Goal: Book appointment/travel/reservation

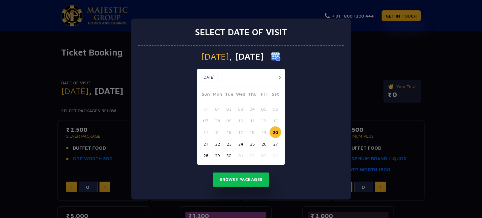
click at [279, 76] on button "button" at bounding box center [279, 78] width 8 height 8
click at [252, 108] on button "02" at bounding box center [252, 109] width 12 height 12
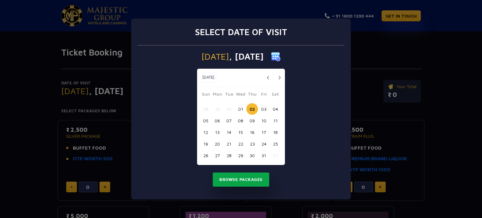
click at [250, 182] on button "Browse Packages" at bounding box center [241, 180] width 56 height 14
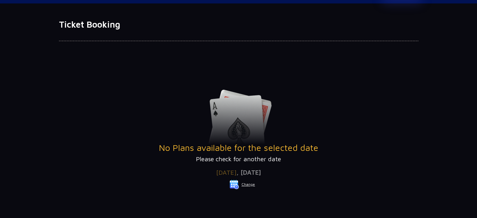
scroll to position [31, 0]
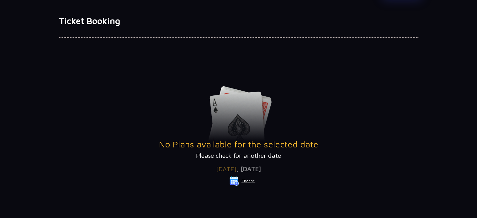
click at [251, 180] on button "Change" at bounding box center [242, 181] width 26 height 10
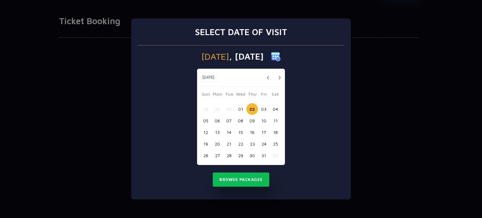
click at [263, 106] on button "03" at bounding box center [264, 109] width 12 height 12
click at [250, 182] on button "Browse Packages" at bounding box center [241, 180] width 56 height 14
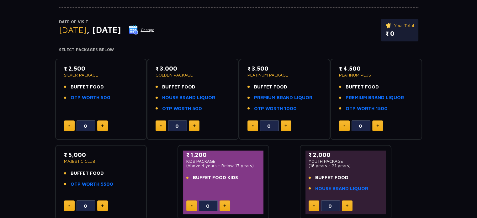
scroll to position [63, 0]
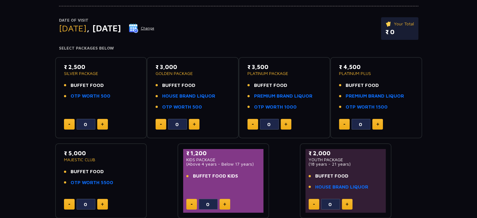
drag, startPoint x: 212, startPoint y: 85, endPoint x: 208, endPoint y: 83, distance: 3.9
click at [208, 83] on li "BUFFET FOOD" at bounding box center [193, 85] width 74 height 7
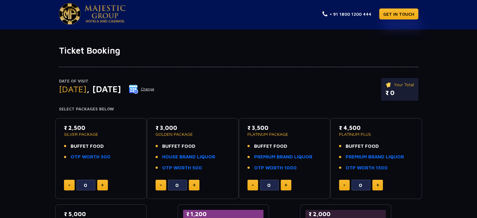
scroll to position [0, 0]
